Goal: Task Accomplishment & Management: Use online tool/utility

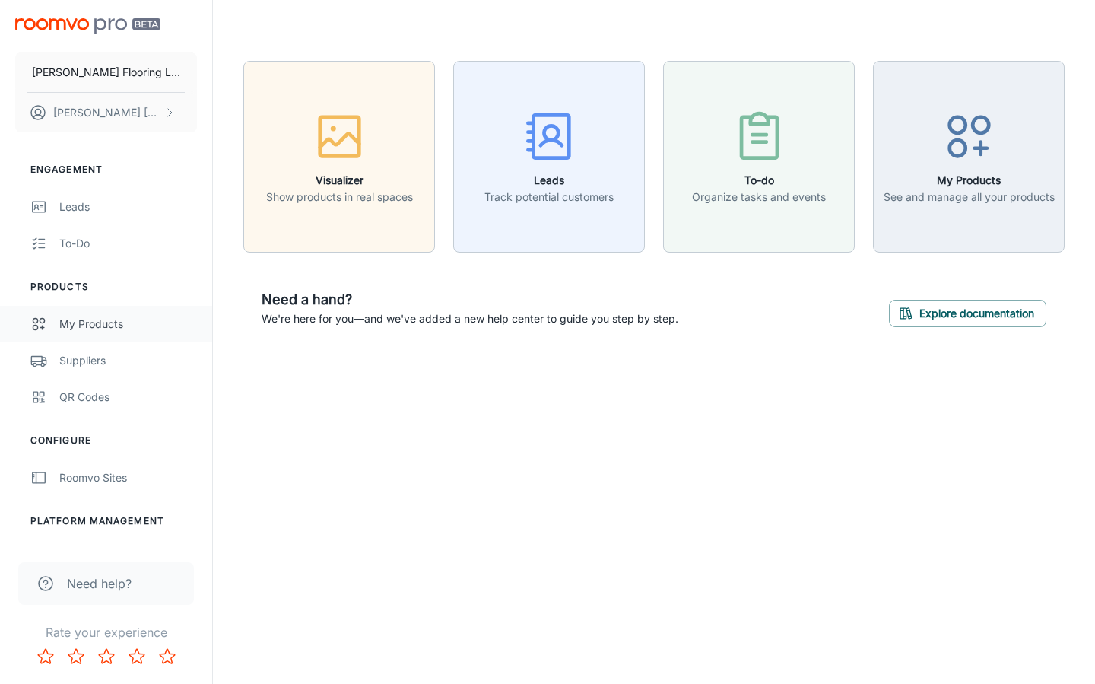
click at [74, 327] on div "My Products" at bounding box center [128, 324] width 138 height 17
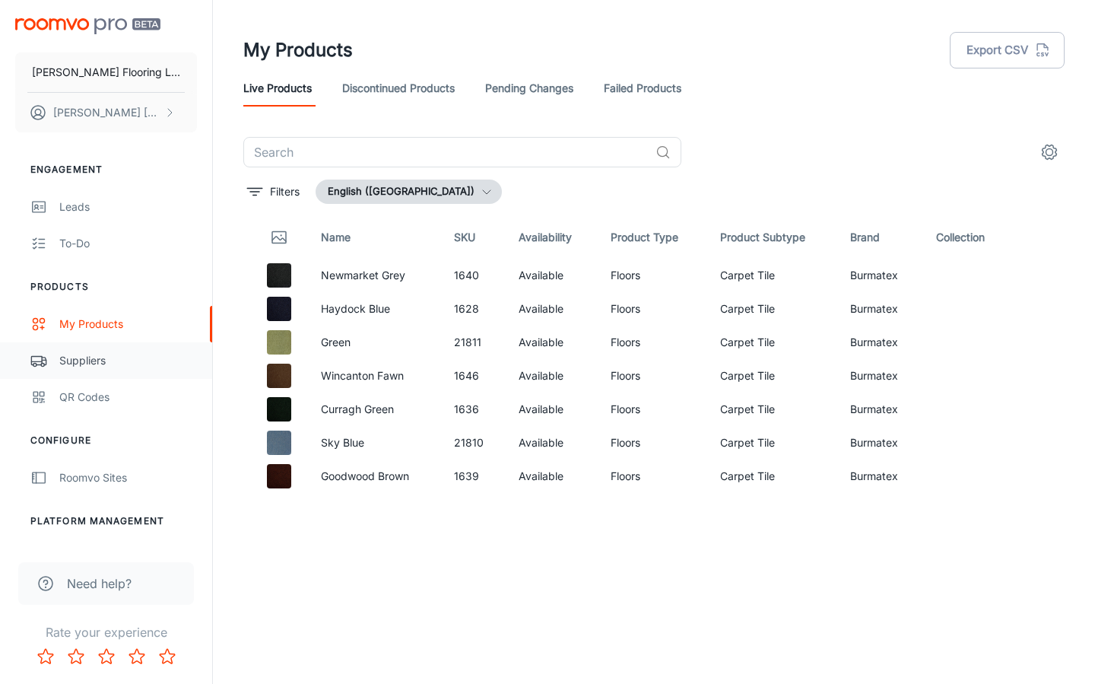
click at [61, 364] on div "Suppliers" at bounding box center [128, 360] width 138 height 17
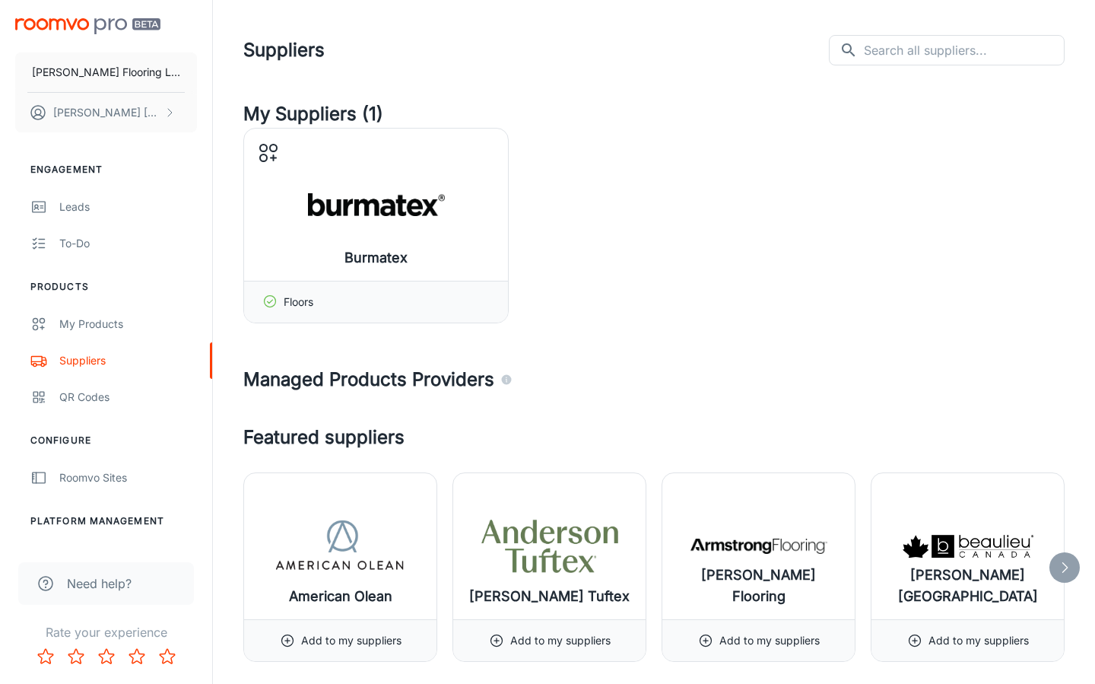
click at [1063, 564] on icon at bounding box center [1064, 567] width 15 height 15
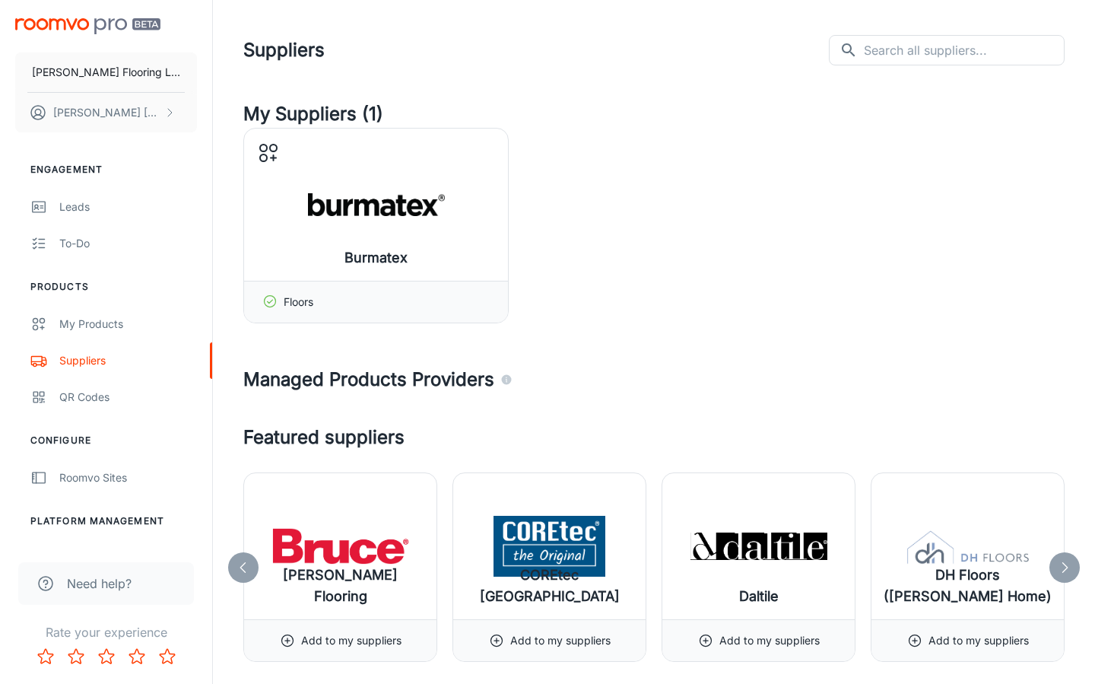
click at [1063, 565] on icon at bounding box center [1064, 567] width 15 height 15
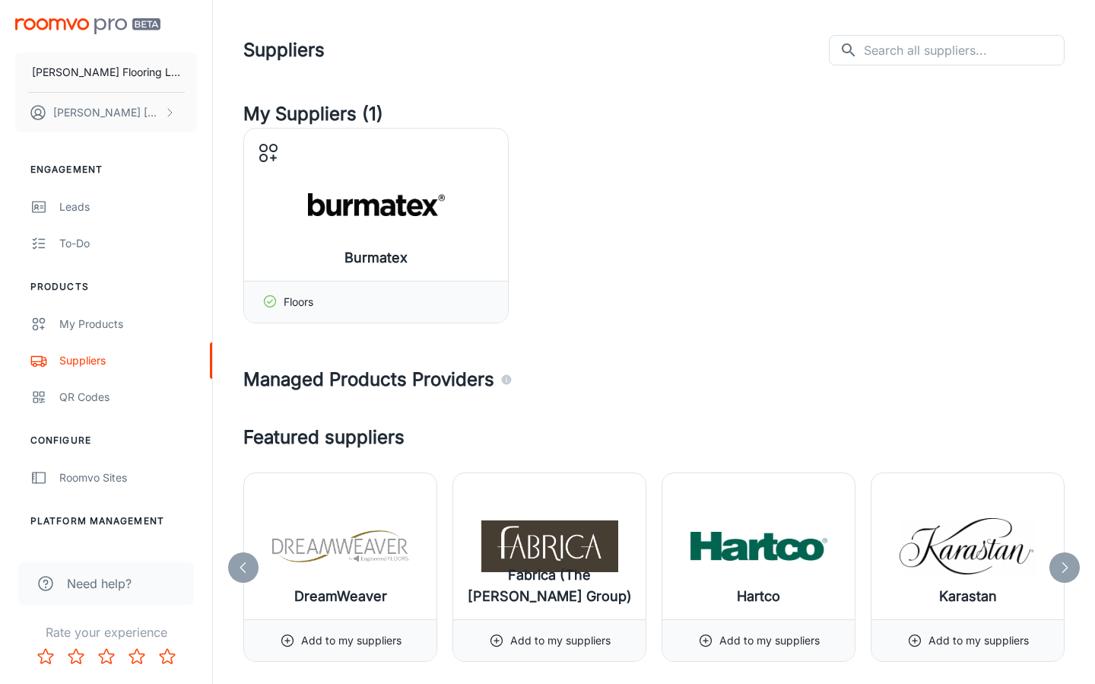
click at [1063, 567] on icon at bounding box center [1064, 567] width 15 height 15
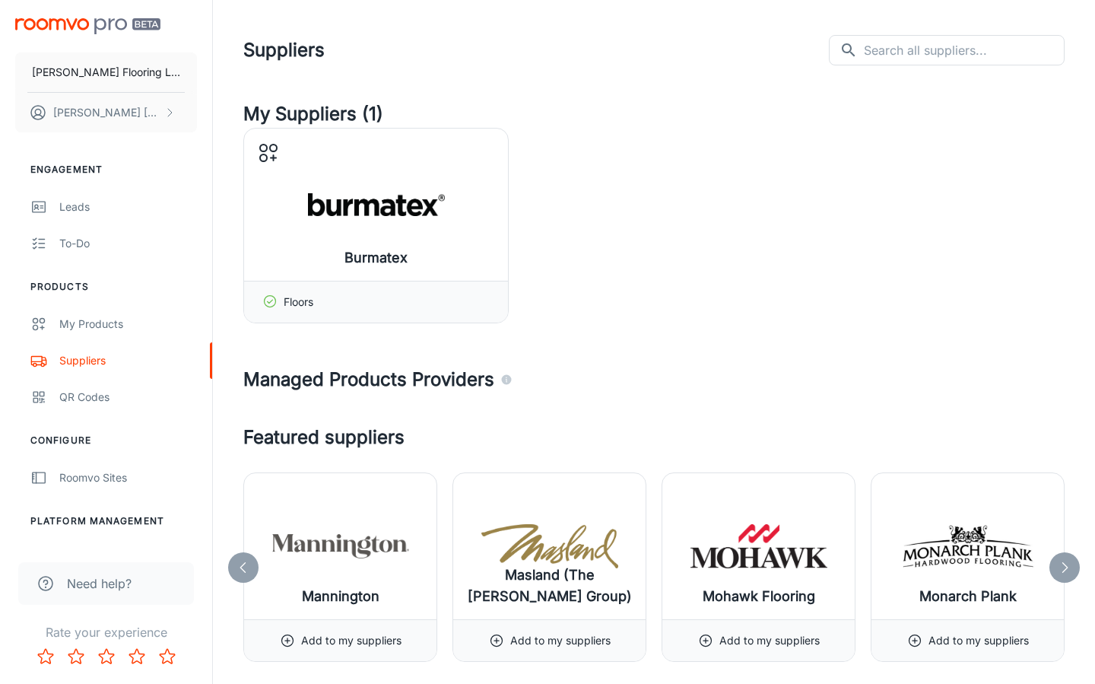
click at [1063, 567] on icon at bounding box center [1064, 567] width 15 height 15
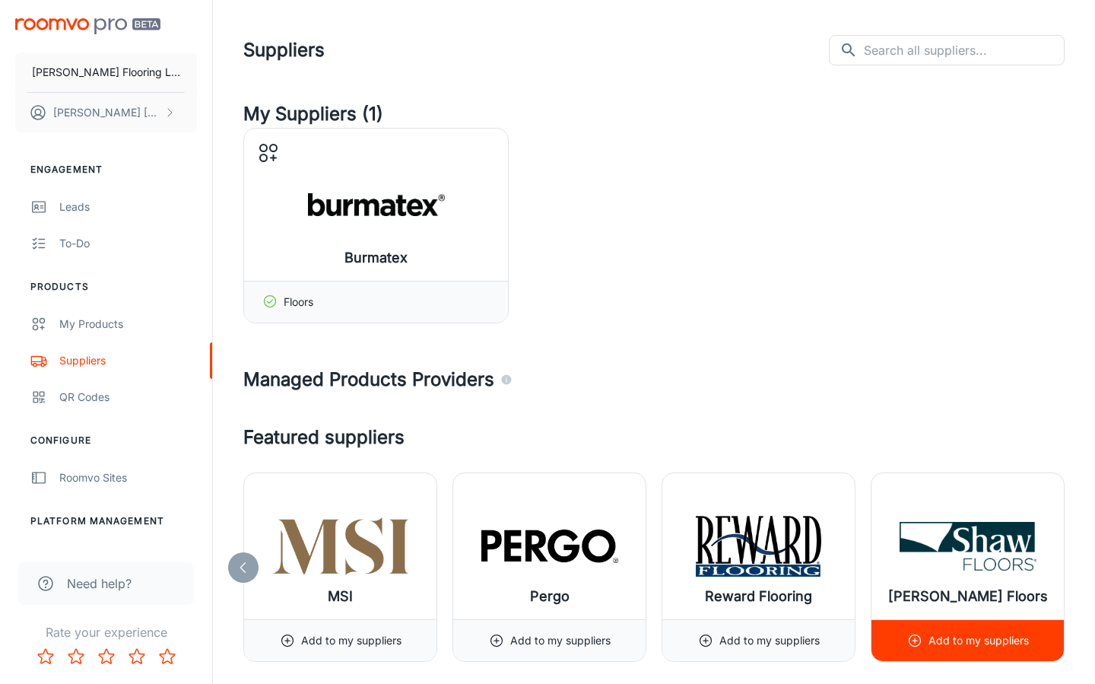
click at [1063, 569] on div "[PERSON_NAME] Floors" at bounding box center [968, 546] width 192 height 146
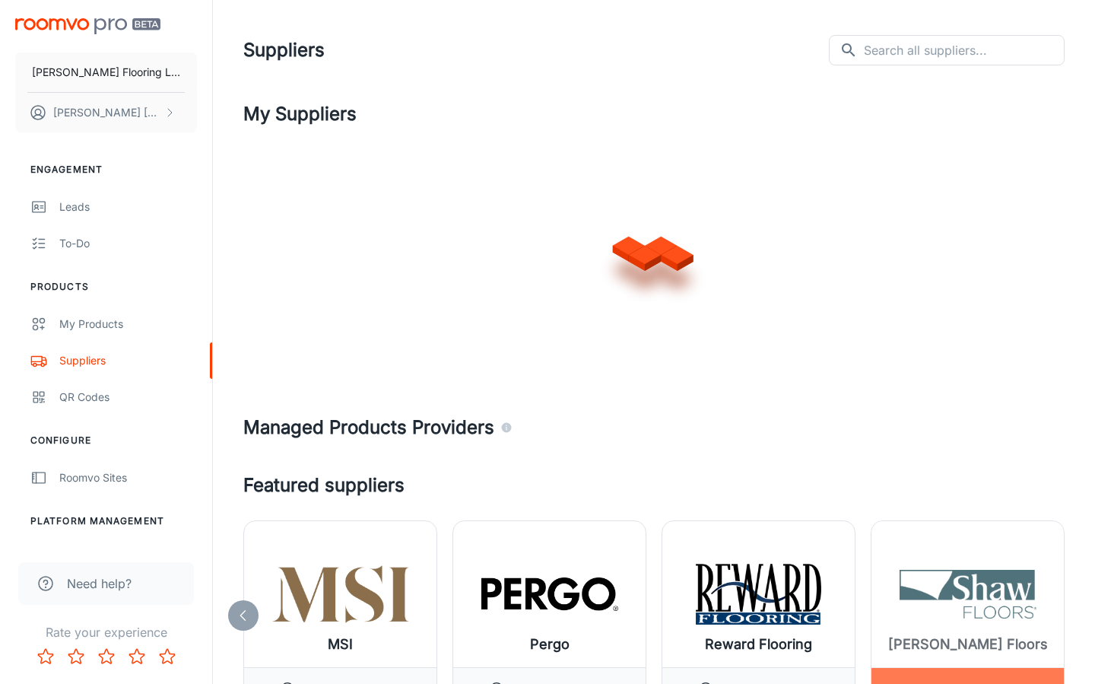
click at [981, 548] on div at bounding box center [968, 615] width 192 height 188
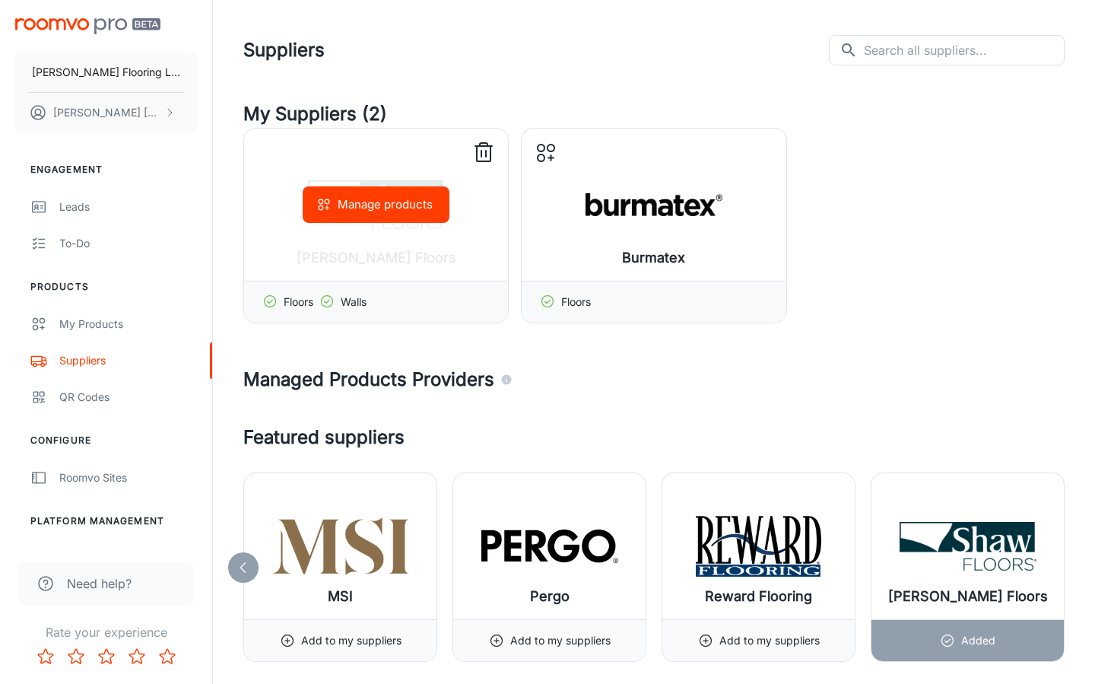
click at [380, 207] on button "Manage products" at bounding box center [376, 204] width 147 height 37
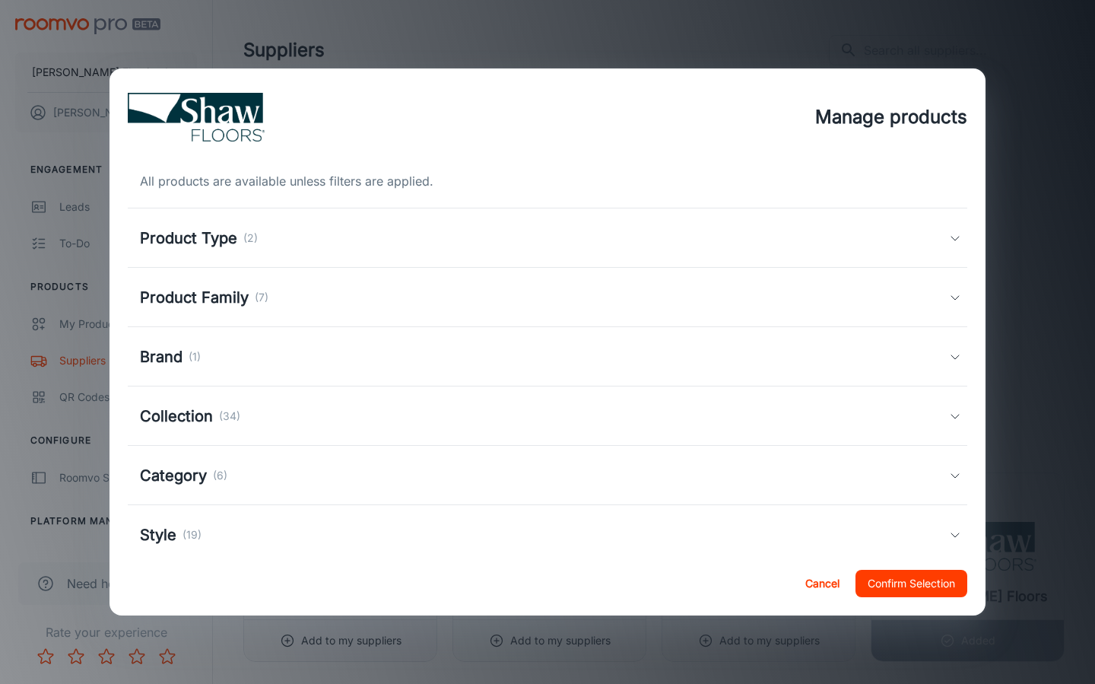
click at [275, 234] on div "Product Type (2)" at bounding box center [544, 238] width 809 height 23
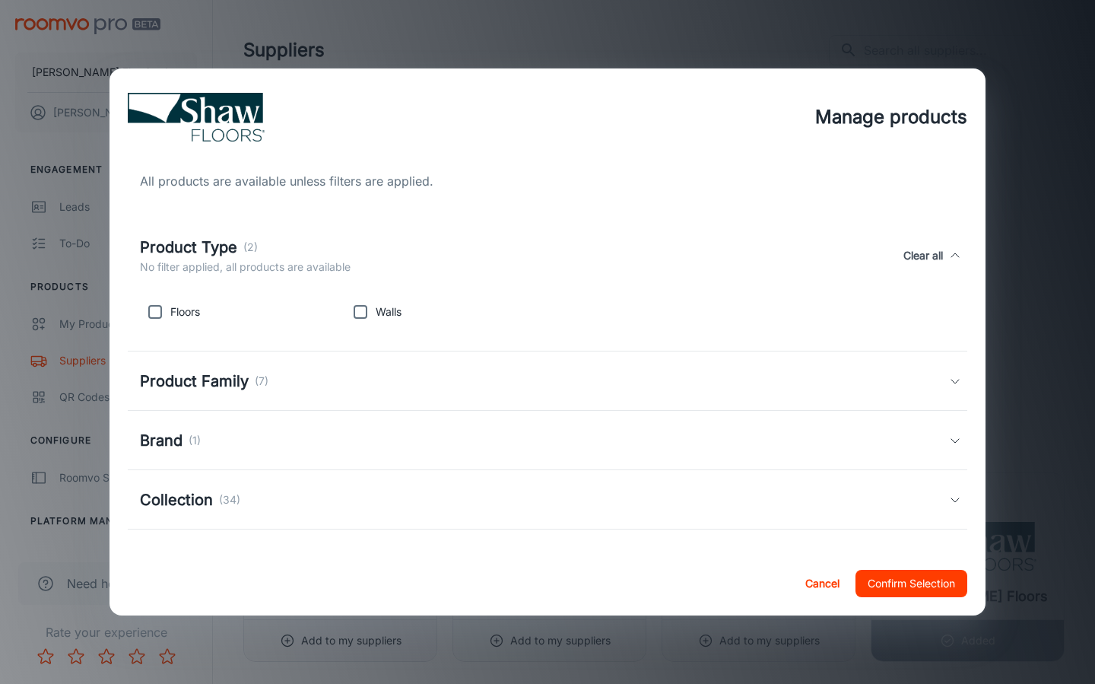
click at [216, 313] on div "Floors" at bounding box center [236, 309] width 205 height 37
click at [158, 312] on input "checkbox" at bounding box center [155, 312] width 30 height 30
checkbox input "true"
click at [245, 388] on h5 "Product Family" at bounding box center [194, 381] width 109 height 23
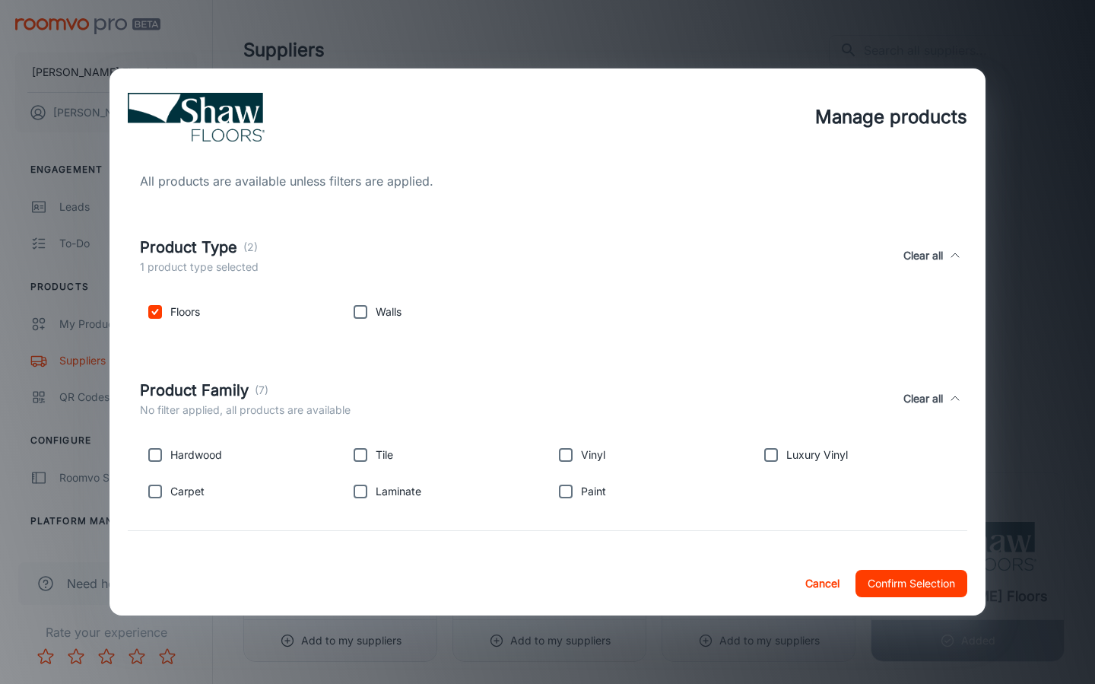
click at [772, 456] on input "checkbox" at bounding box center [771, 455] width 30 height 30
checkbox input "true"
click at [911, 590] on button "Confirm Selection" at bounding box center [912, 583] width 112 height 27
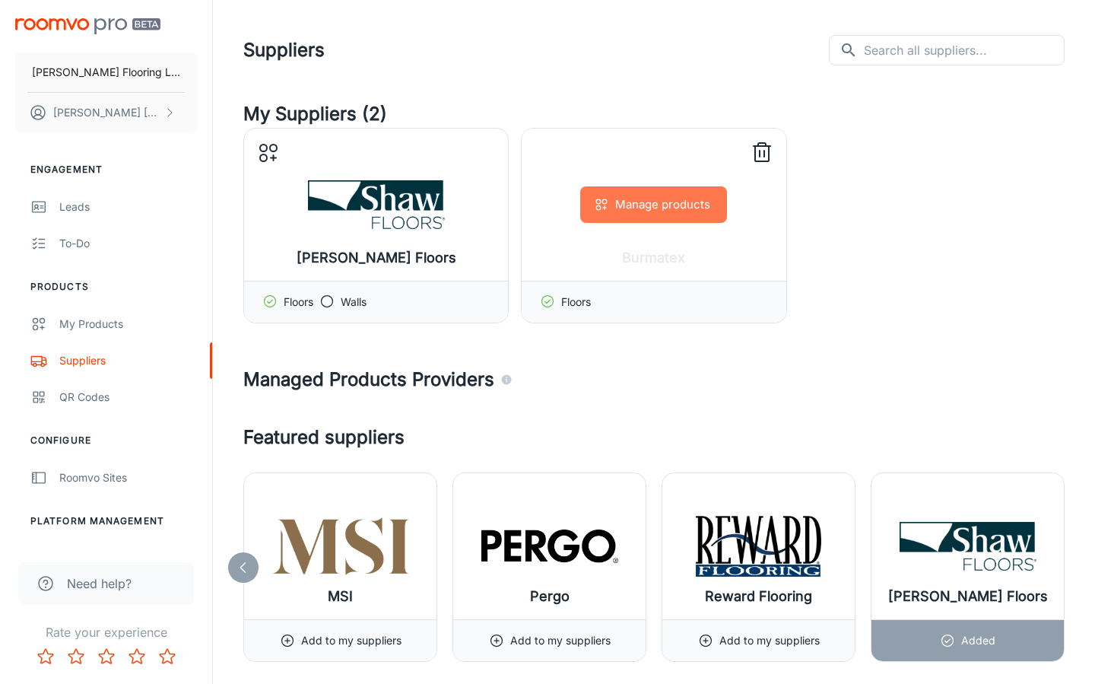
click at [692, 205] on button "Manage products" at bounding box center [653, 204] width 147 height 37
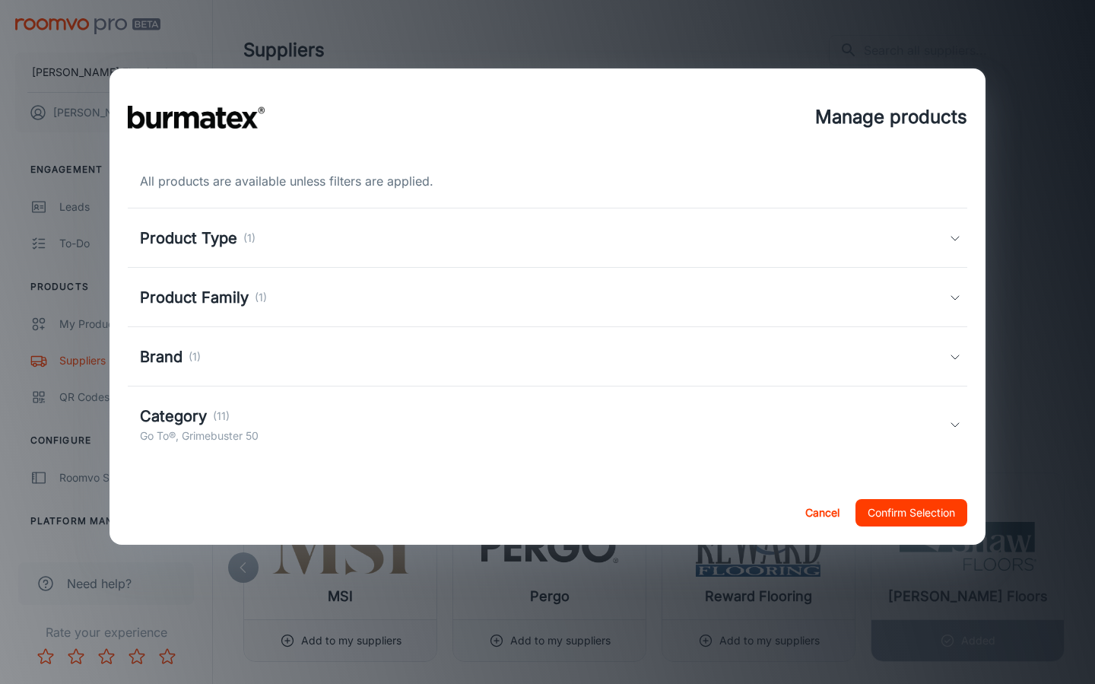
click at [199, 250] on div "Product Type (1)" at bounding box center [548, 237] width 840 height 59
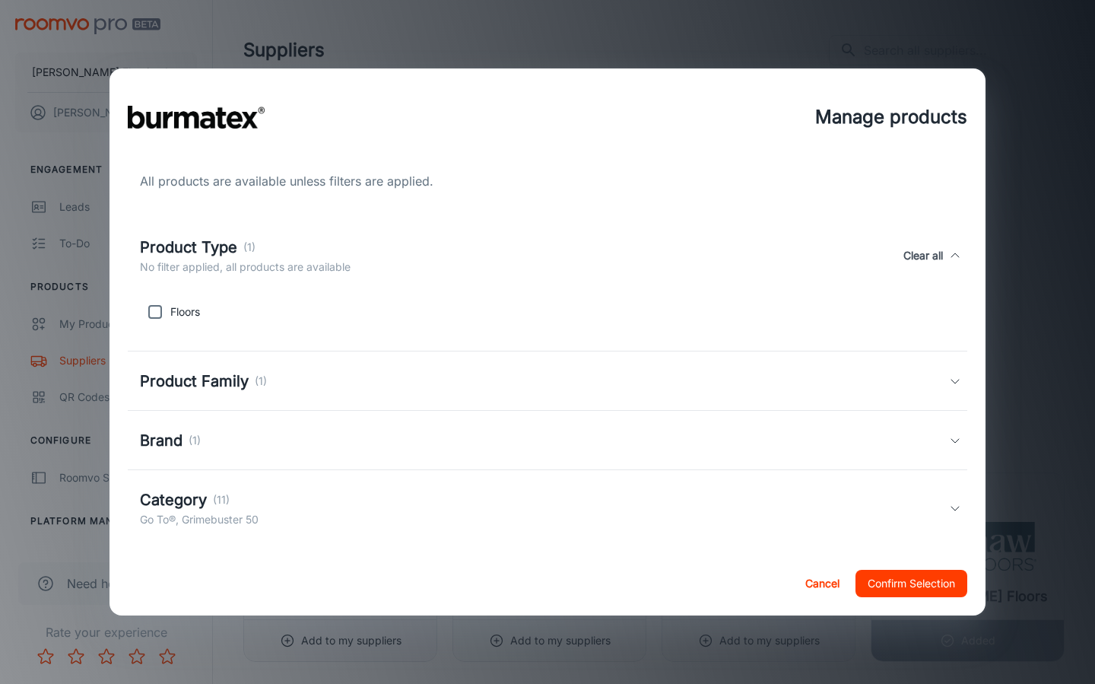
click at [168, 307] on input "checkbox" at bounding box center [155, 312] width 30 height 30
checkbox input "true"
click at [211, 404] on div "Product Family (1)" at bounding box center [548, 380] width 840 height 59
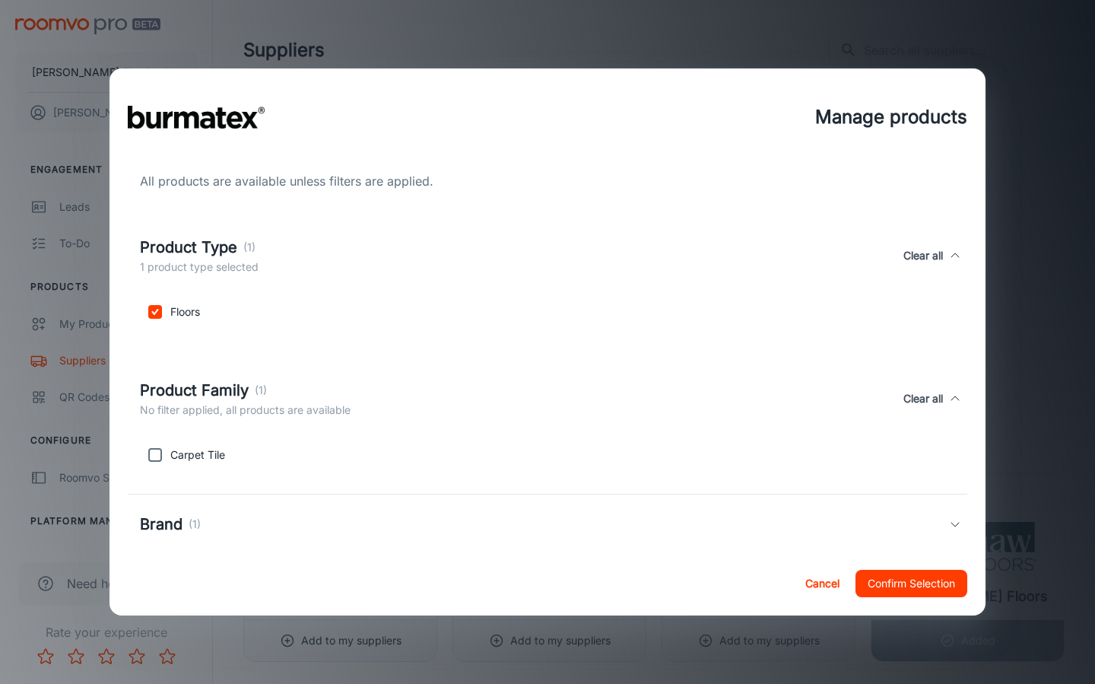
click at [186, 456] on p "Carpet Tile" at bounding box center [197, 455] width 55 height 17
click at [157, 459] on input "checkbox" at bounding box center [155, 455] width 30 height 30
checkbox input "true"
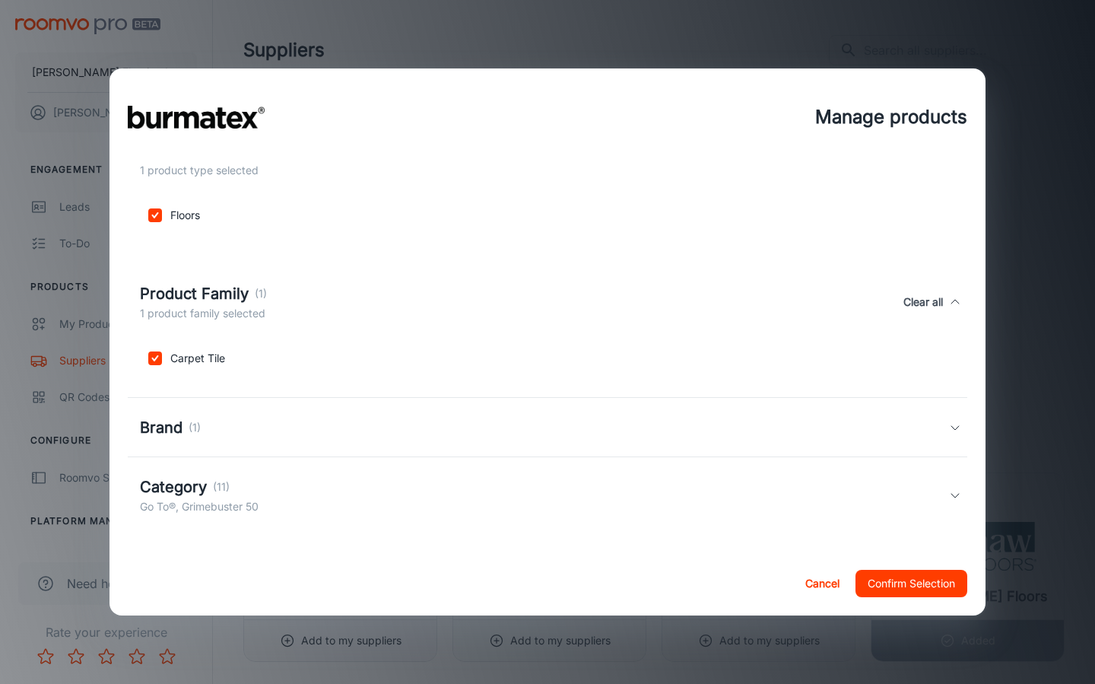
scroll to position [97, 0]
click at [168, 485] on h5 "Category" at bounding box center [173, 486] width 67 height 23
click at [185, 496] on h5 "Category" at bounding box center [173, 496] width 67 height 23
click at [918, 585] on button "Confirm Selection" at bounding box center [912, 583] width 112 height 27
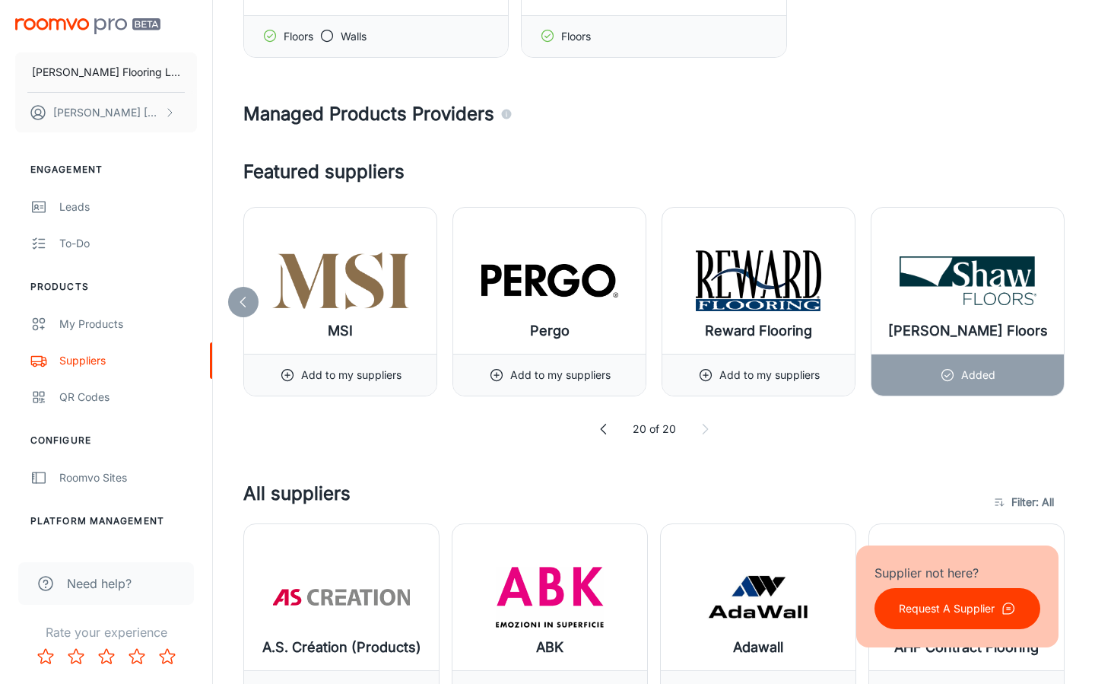
scroll to position [262, 0]
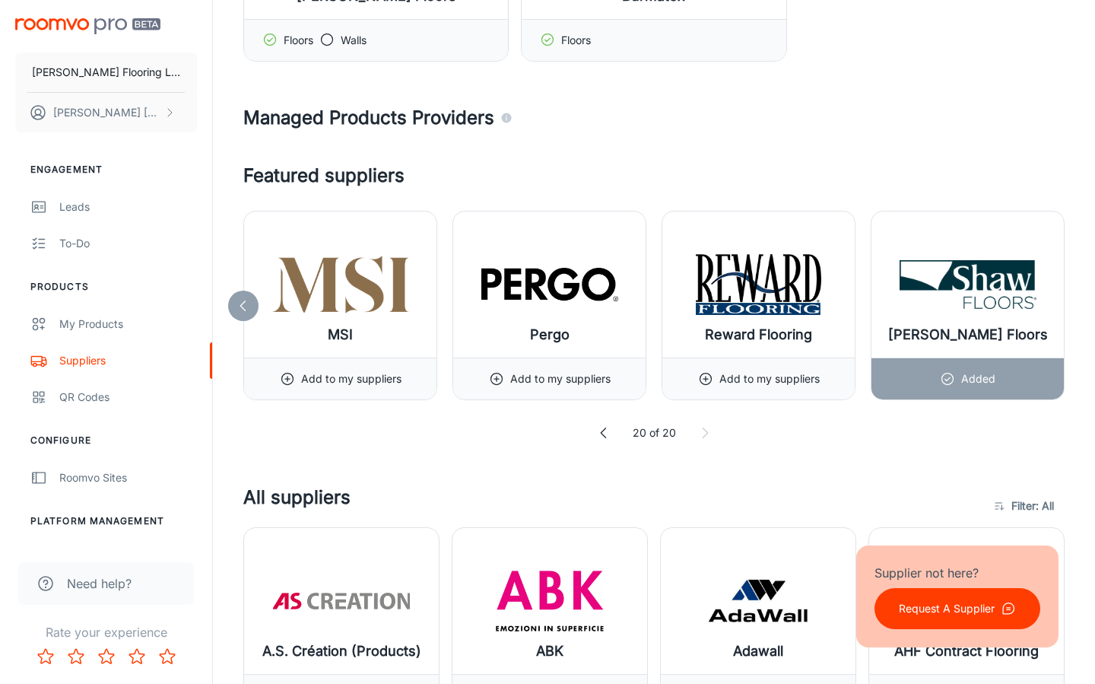
click at [702, 437] on icon at bounding box center [705, 432] width 15 height 15
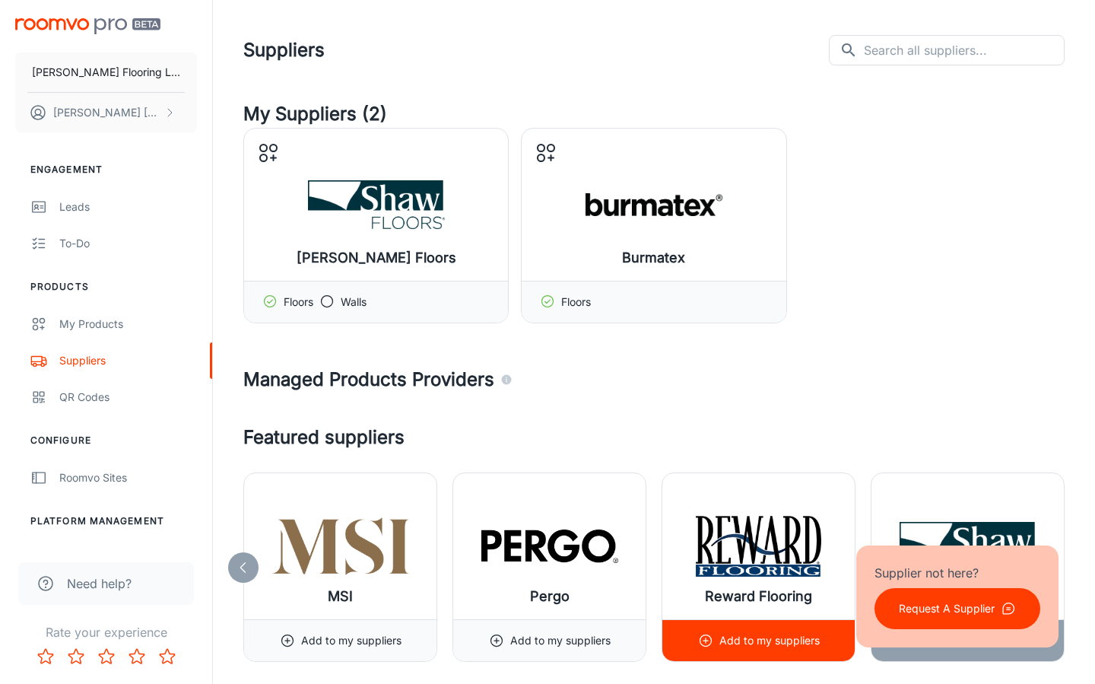
scroll to position [0, 0]
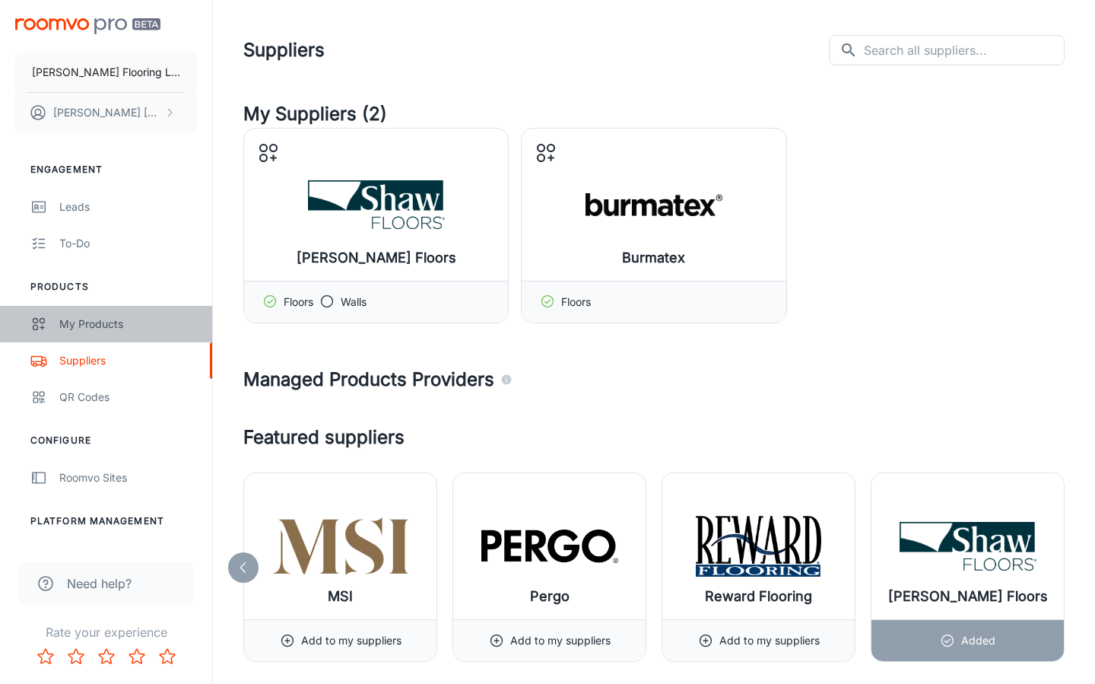
click at [85, 329] on div "My Products" at bounding box center [128, 324] width 138 height 17
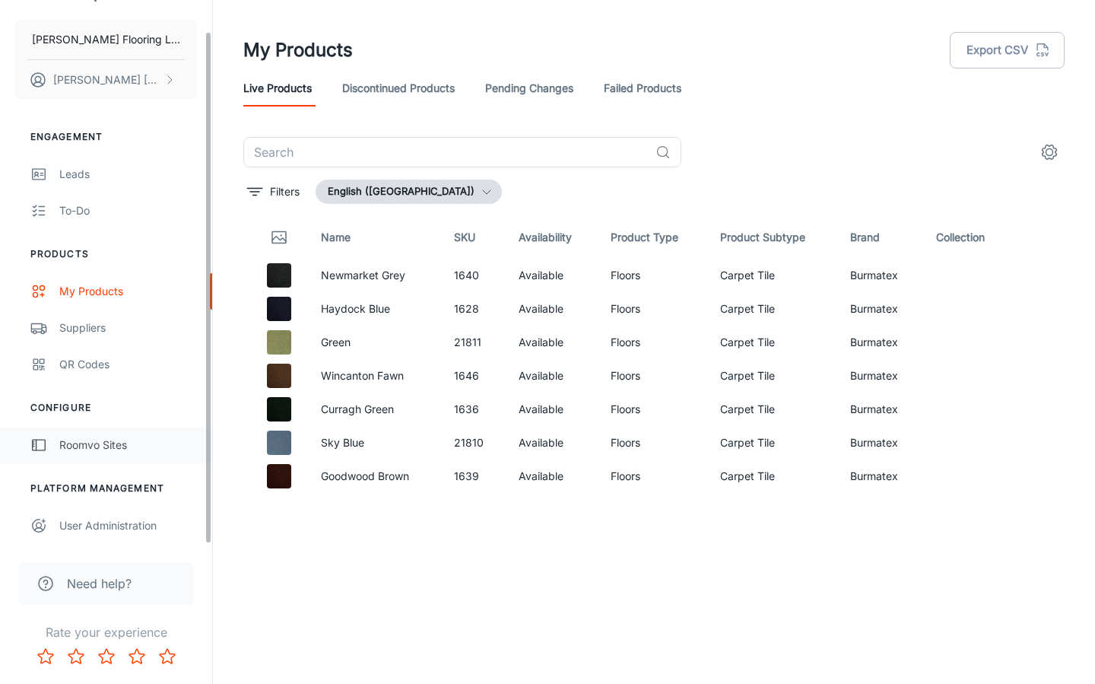
scroll to position [33, 0]
click at [86, 450] on div "Roomvo Sites" at bounding box center [128, 445] width 138 height 17
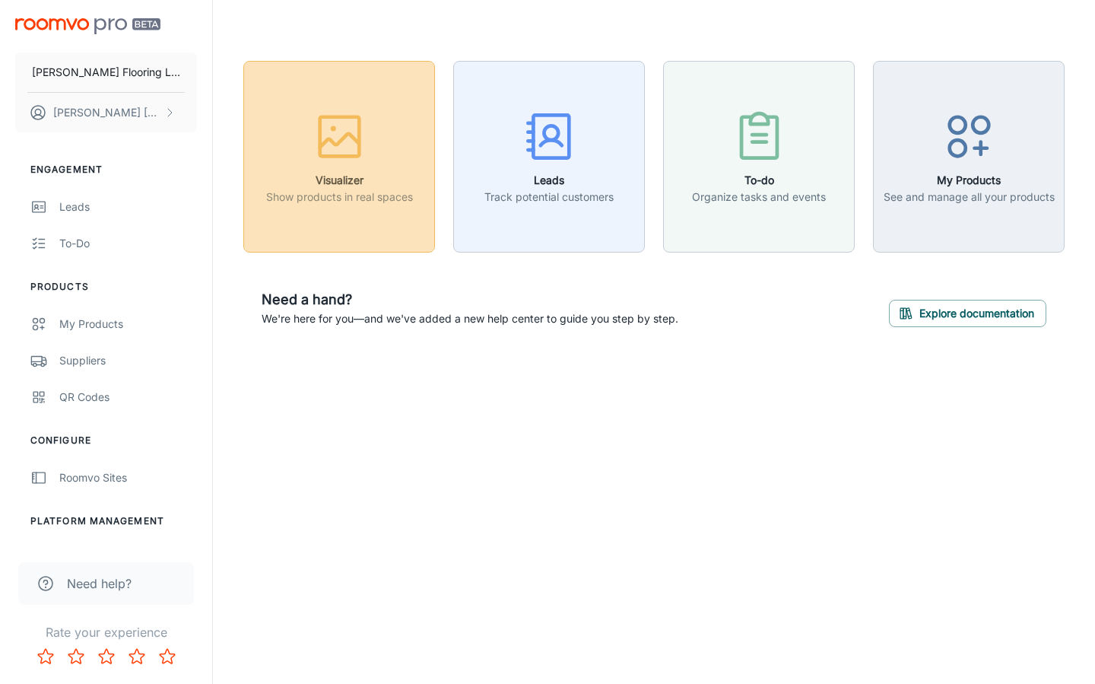
click at [342, 211] on button "Visualizer Show products in real spaces" at bounding box center [339, 157] width 192 height 192
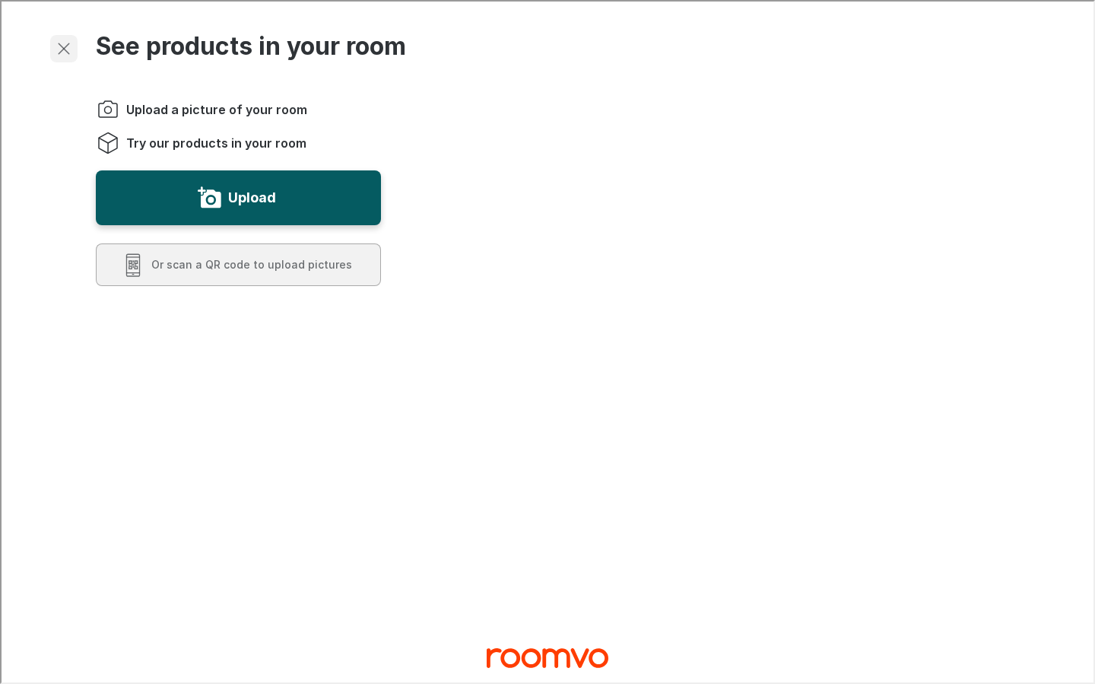
click at [67, 44] on icon "Exit visualizer" at bounding box center [62, 47] width 18 height 18
